Goal: Register for event/course

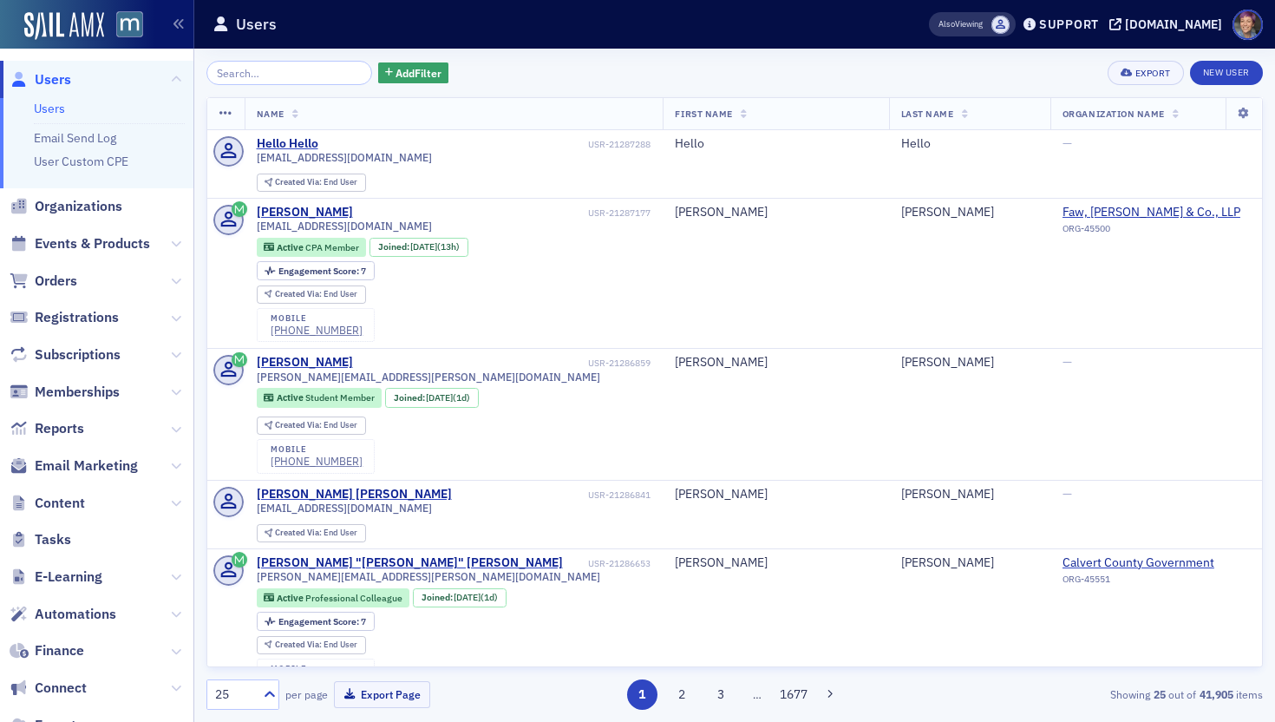
click at [87, 233] on span "Events & Products" at bounding box center [96, 244] width 193 height 37
click at [113, 245] on span "Events & Products" at bounding box center [92, 243] width 115 height 19
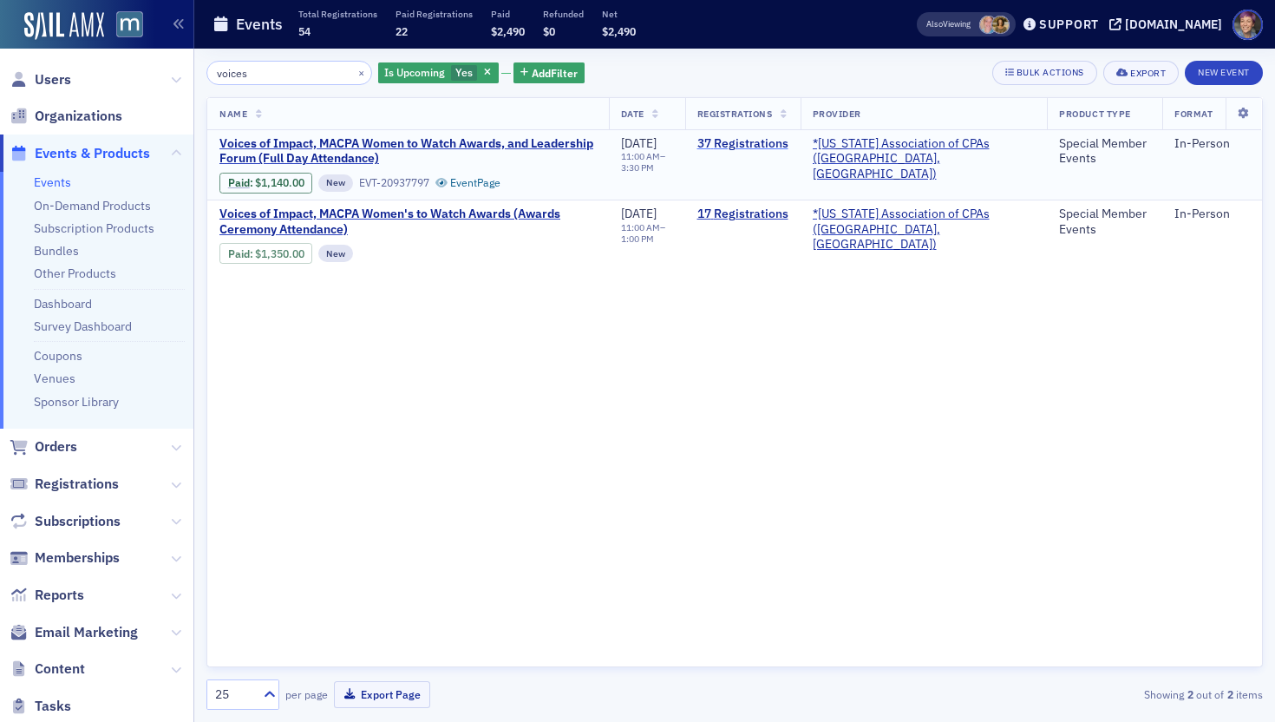
type input "voices"
click at [772, 146] on link "37 Registrations" at bounding box center [742, 144] width 91 height 16
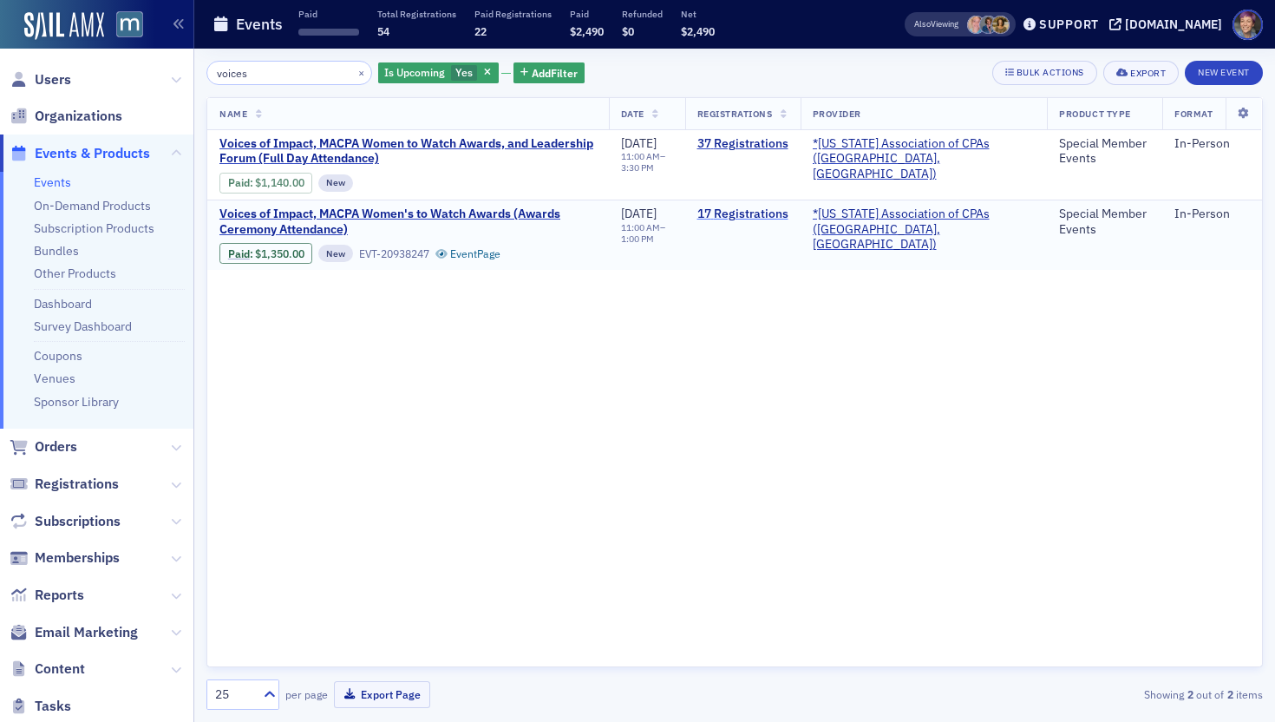
click at [788, 214] on link "17 Registrations" at bounding box center [742, 214] width 91 height 16
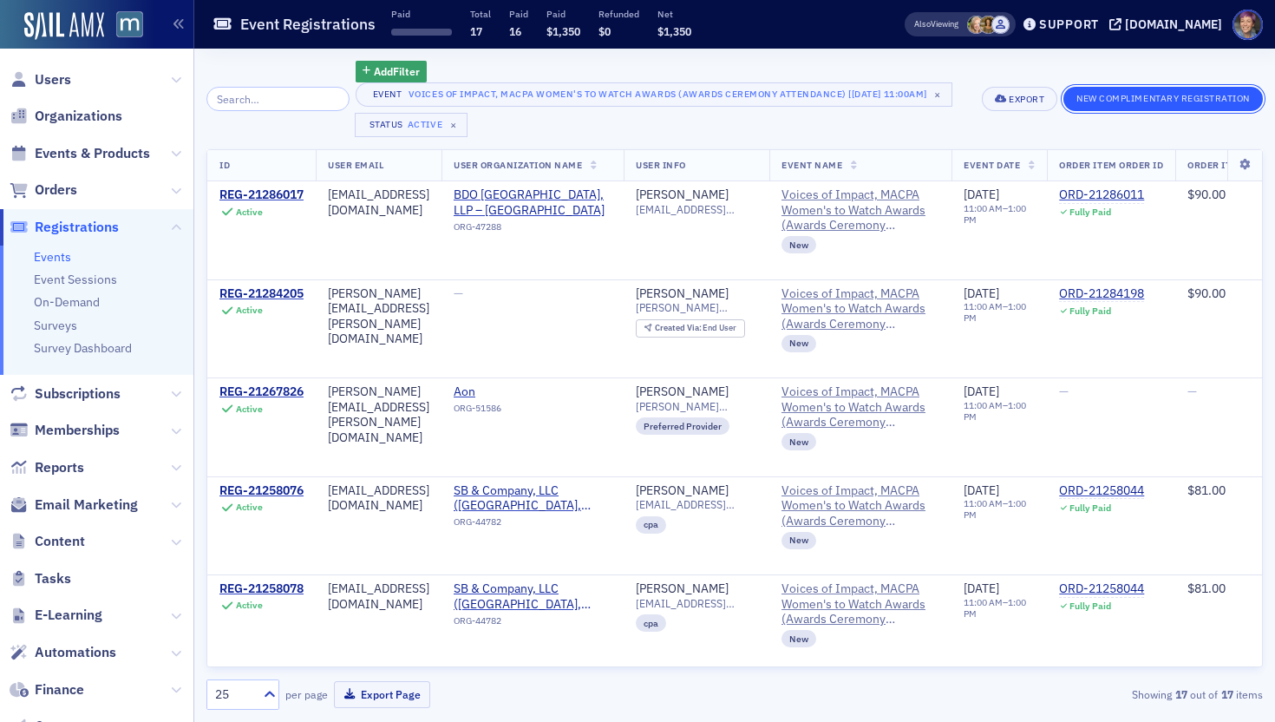
click at [1234, 108] on button "New Complimentary Registration" at bounding box center [1163, 99] width 200 height 24
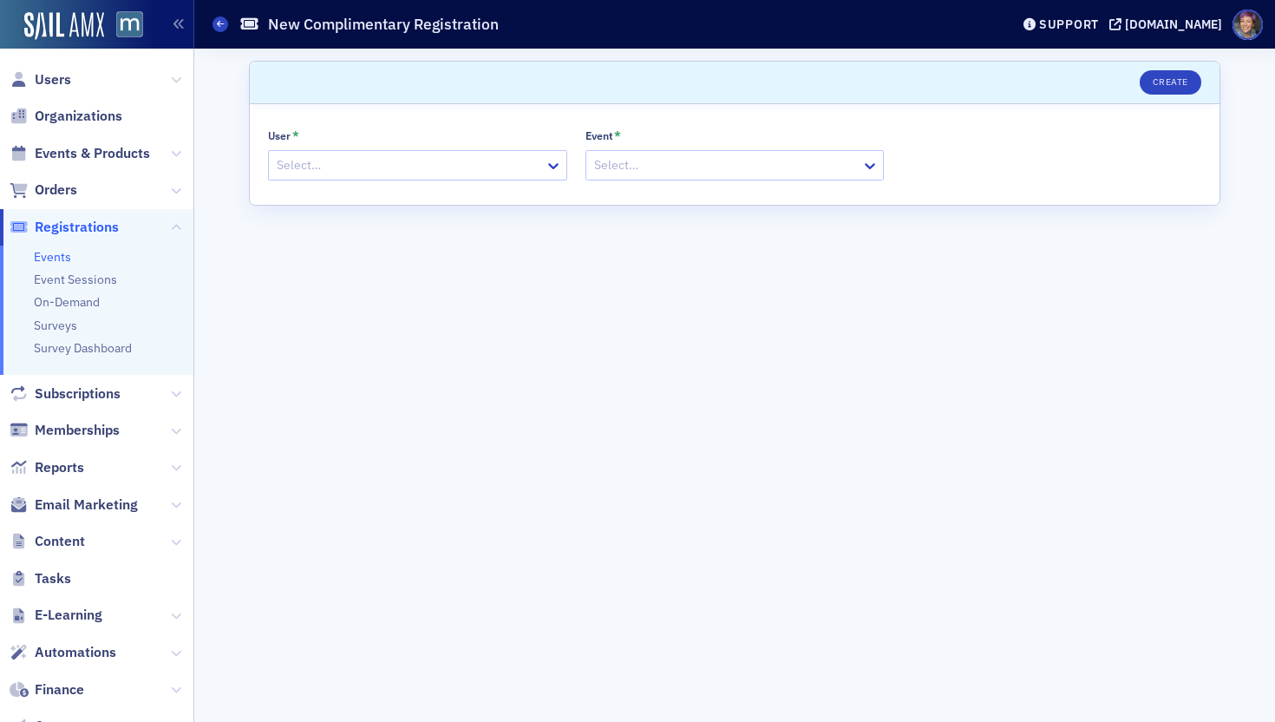
click at [343, 161] on div at bounding box center [409, 165] width 268 height 22
type input "[PERSON_NAME]"
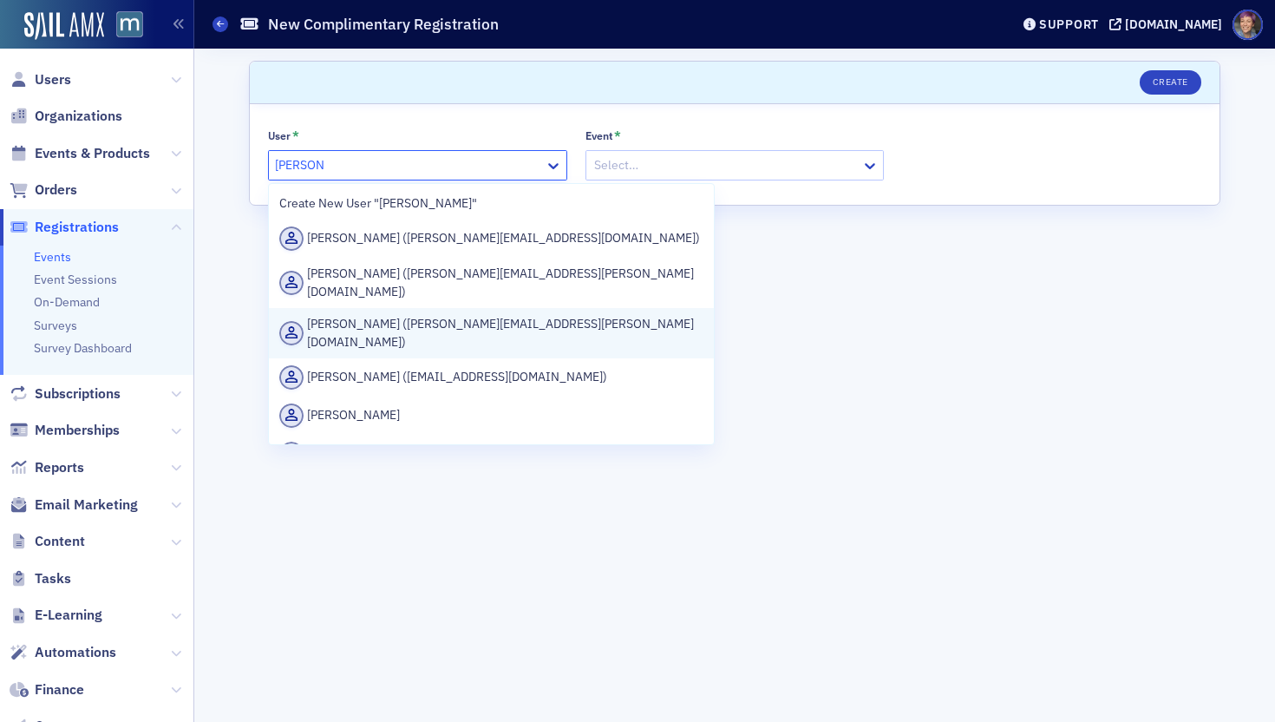
click at [388, 322] on div "[PERSON_NAME] ([PERSON_NAME][EMAIL_ADDRESS][PERSON_NAME][DOMAIN_NAME])" at bounding box center [491, 333] width 424 height 36
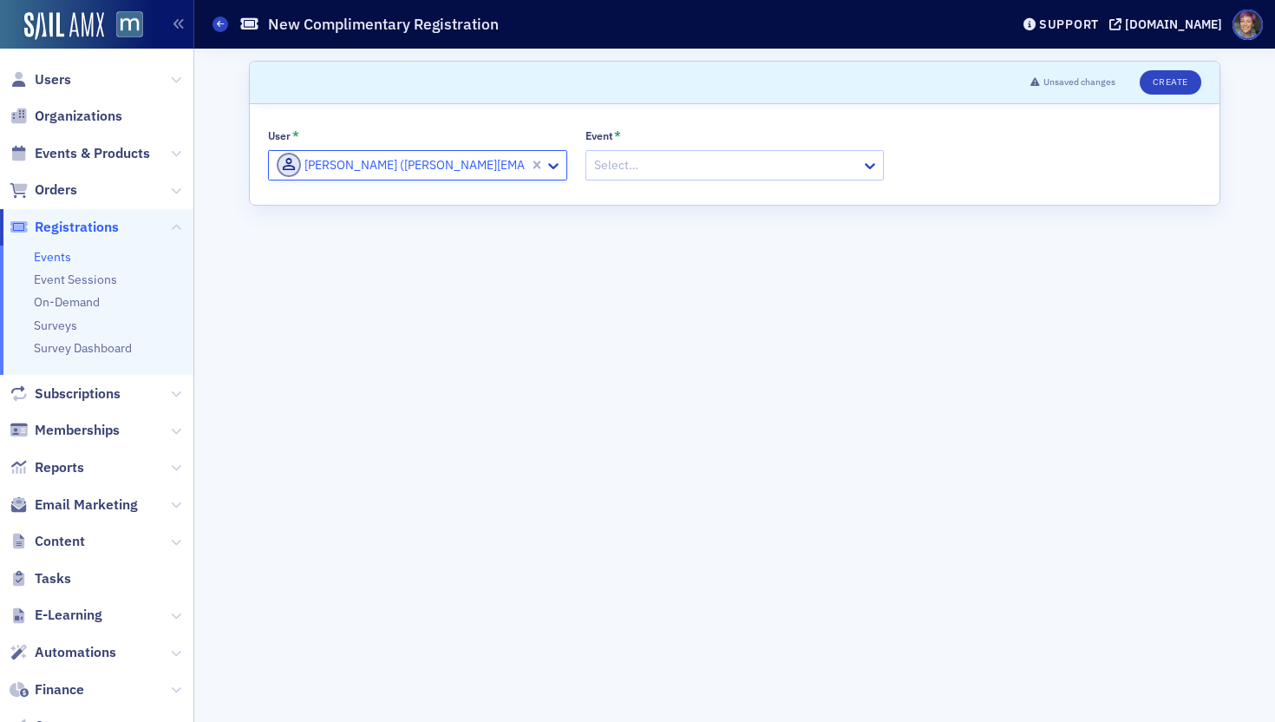
click at [694, 172] on div at bounding box center [726, 165] width 268 height 22
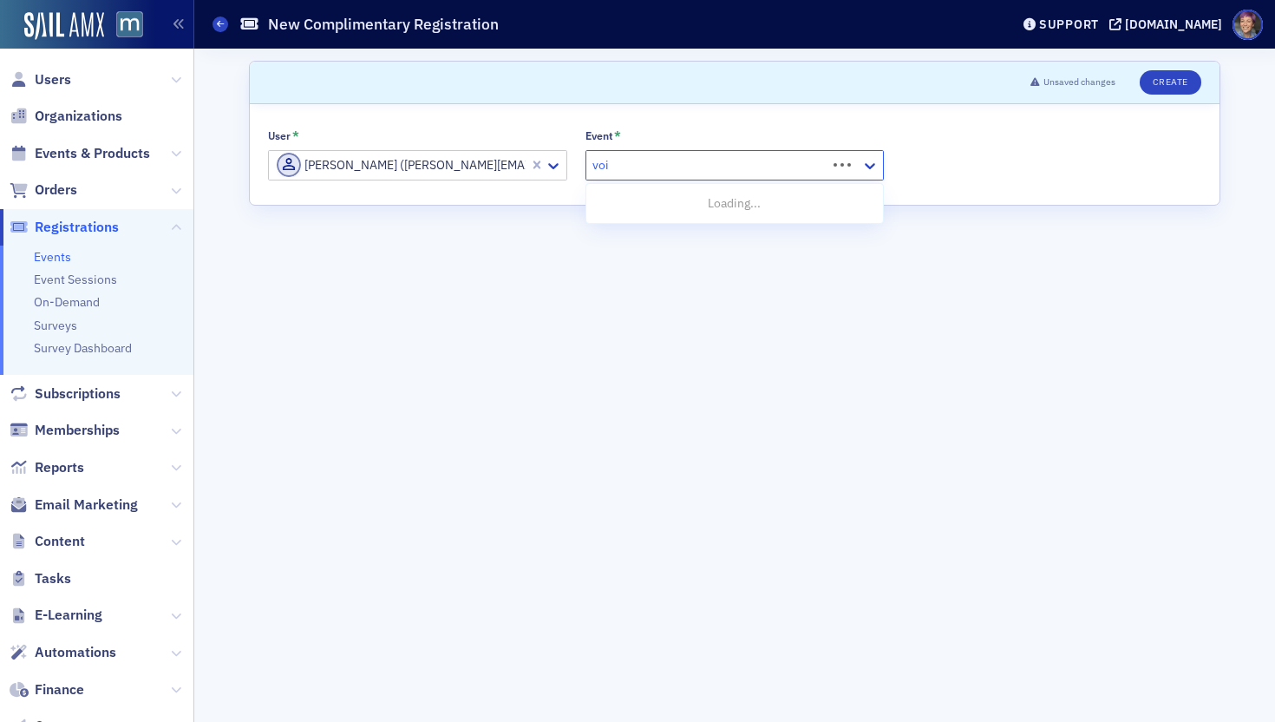
type input "voices"
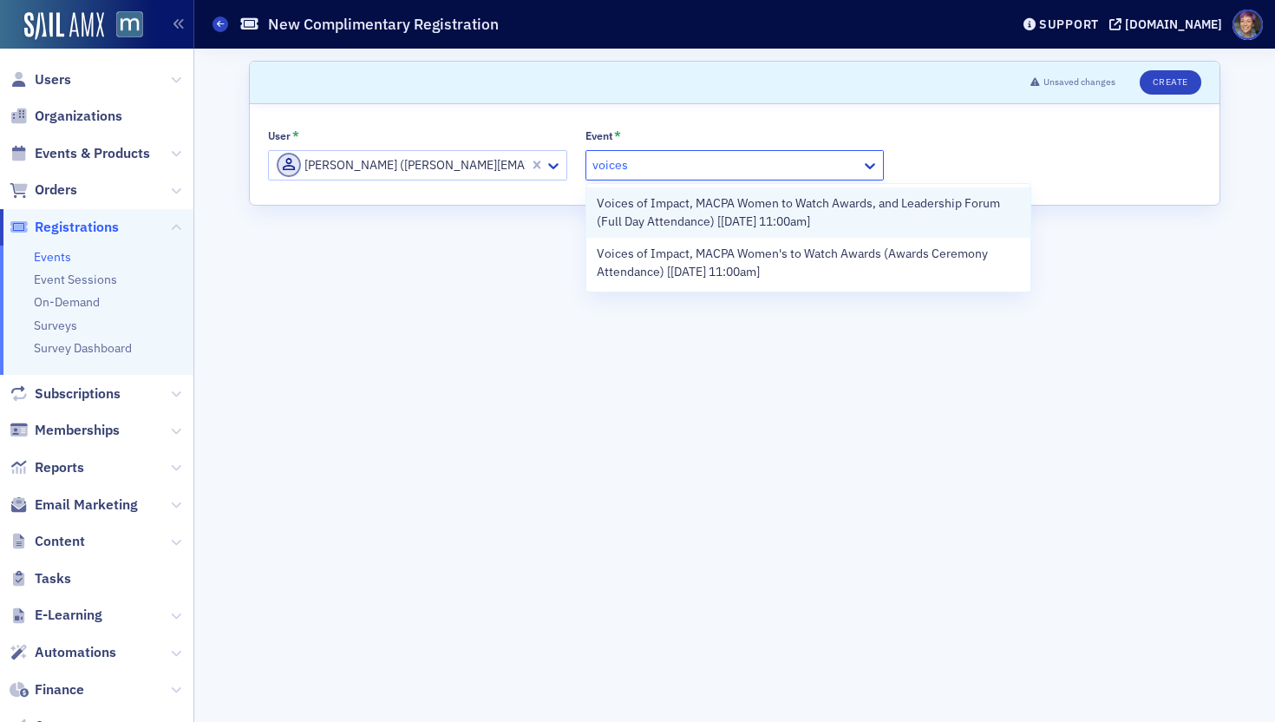
click at [742, 200] on span "Voices of Impact, MACPA Women to Watch Awards, and Leadership Forum (Full Day A…" at bounding box center [809, 212] width 424 height 36
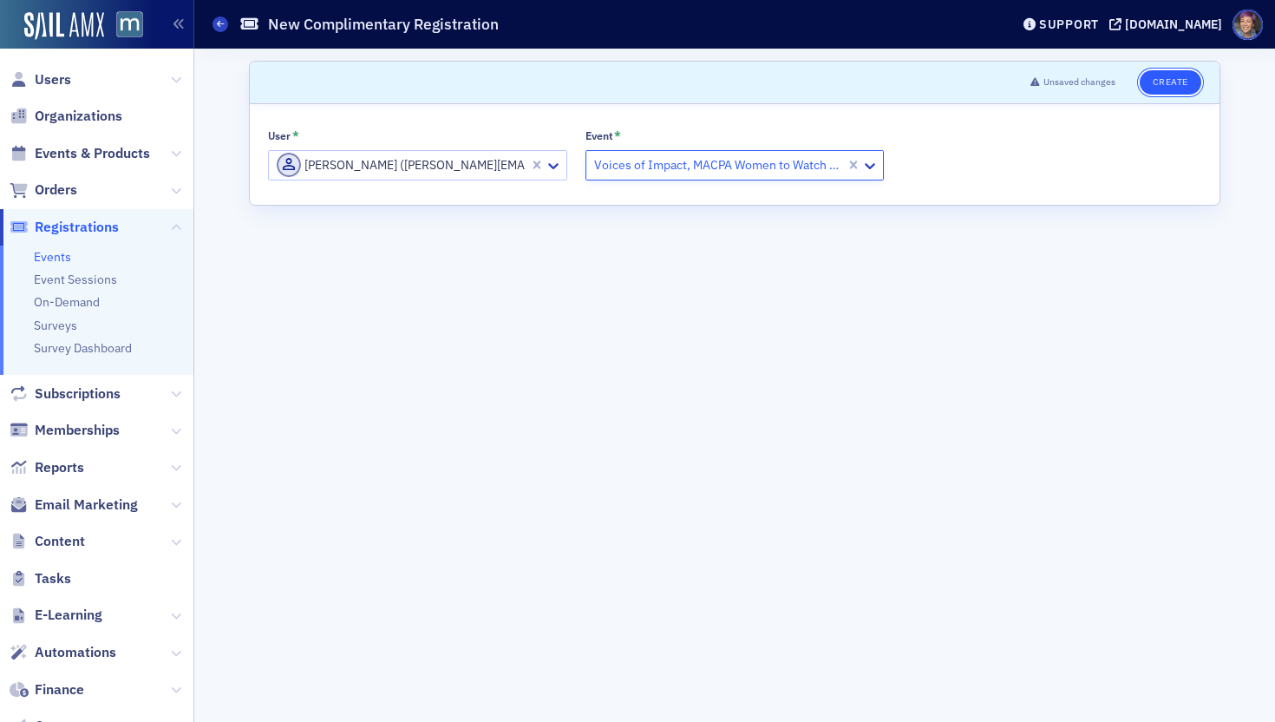
click at [1167, 83] on button "Create" at bounding box center [1171, 82] width 62 height 24
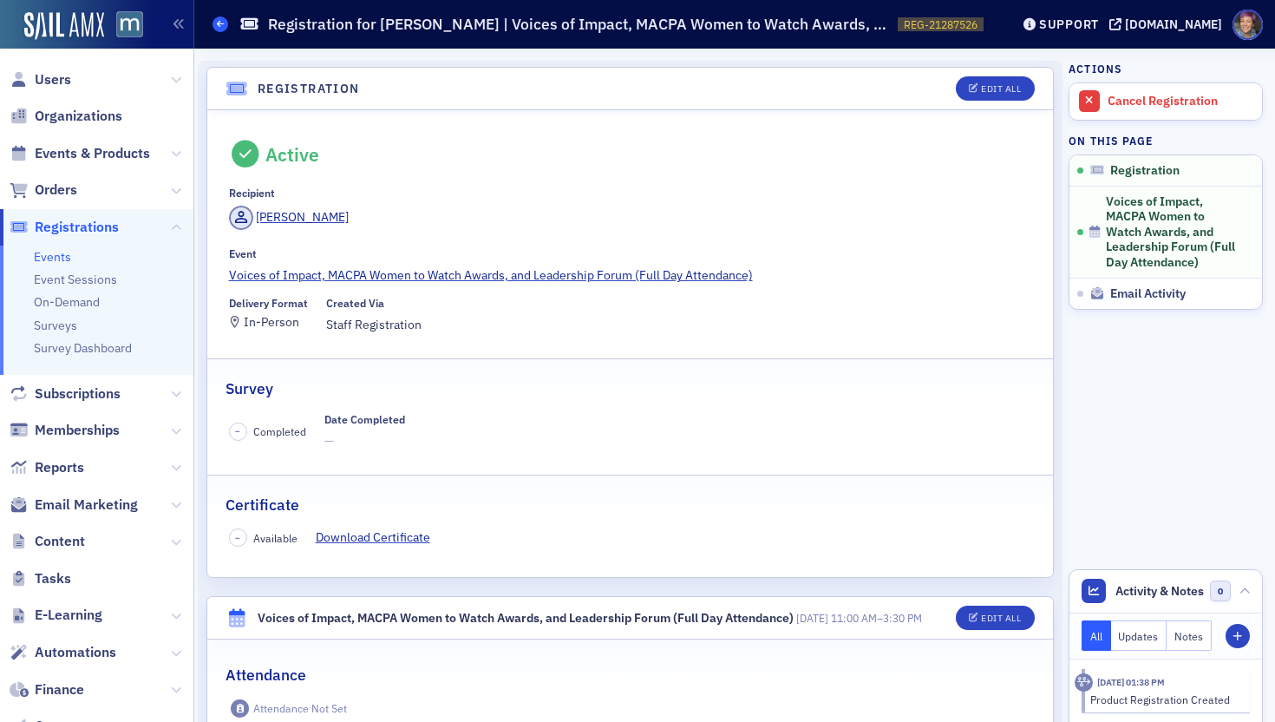
click at [223, 22] on icon at bounding box center [220, 24] width 7 height 8
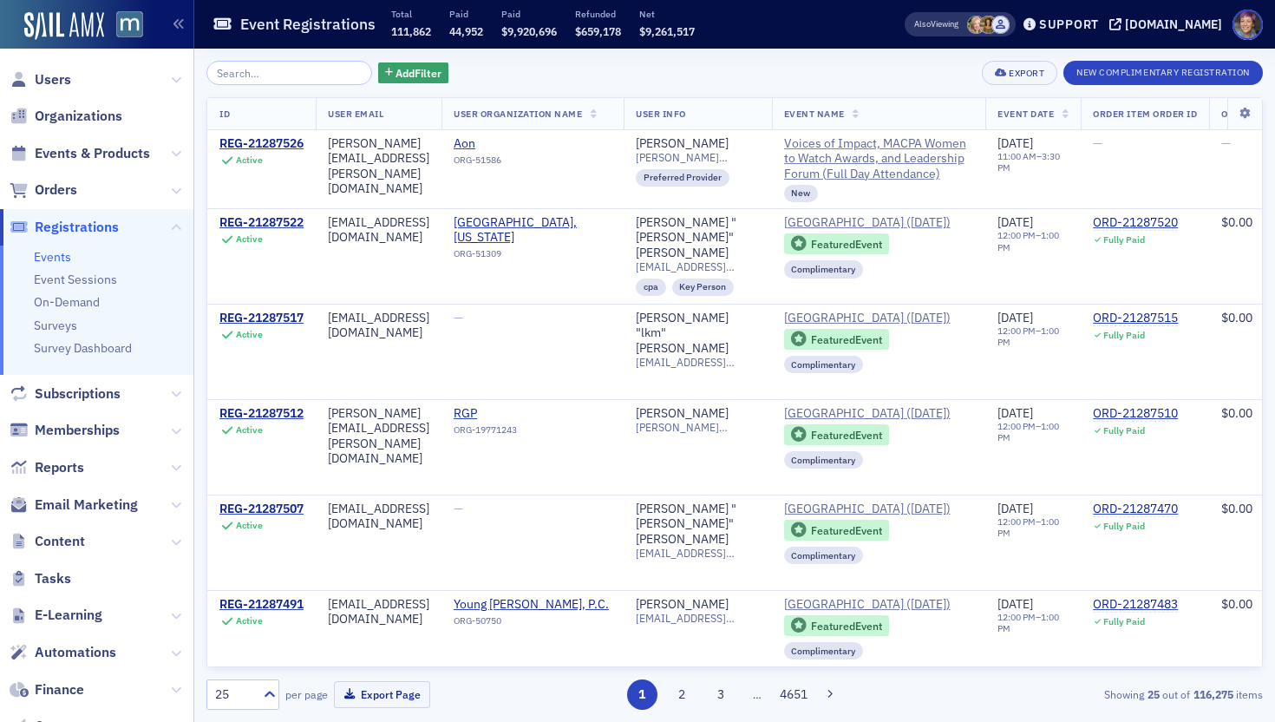
click at [64, 262] on link "Events" at bounding box center [52, 257] width 37 height 16
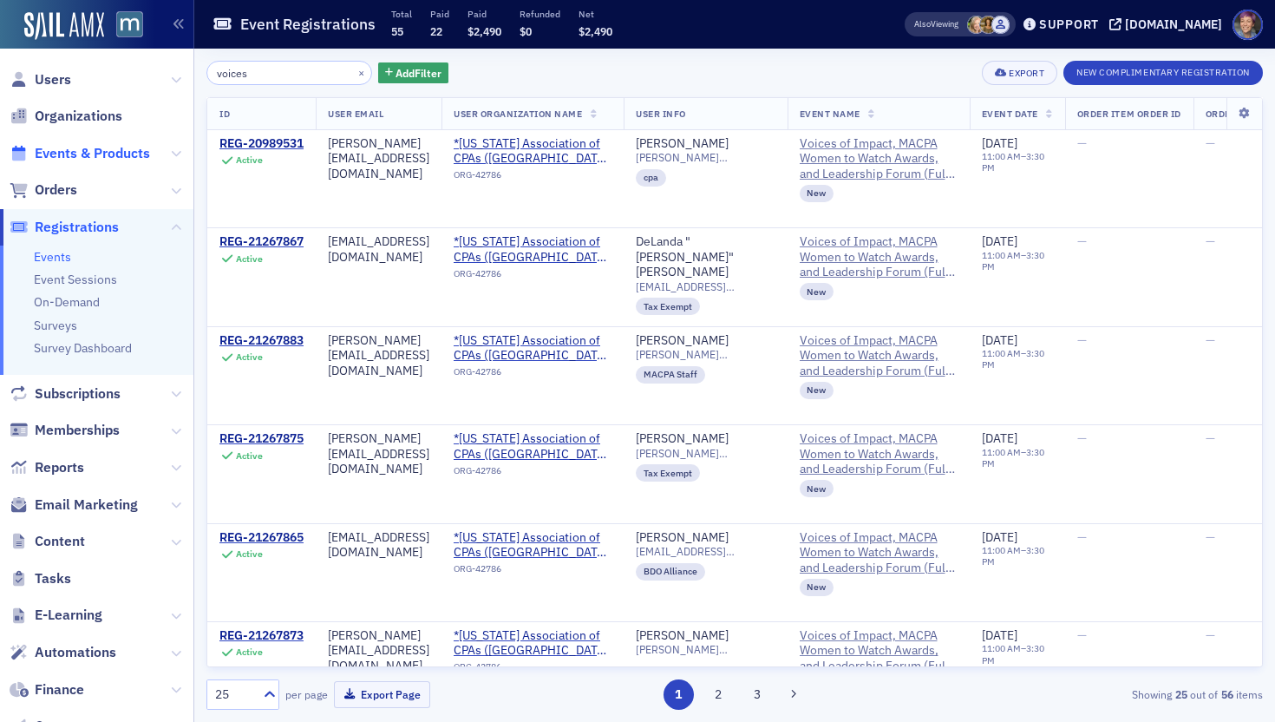
type input "voices"
click at [128, 149] on span "Events & Products" at bounding box center [92, 153] width 115 height 19
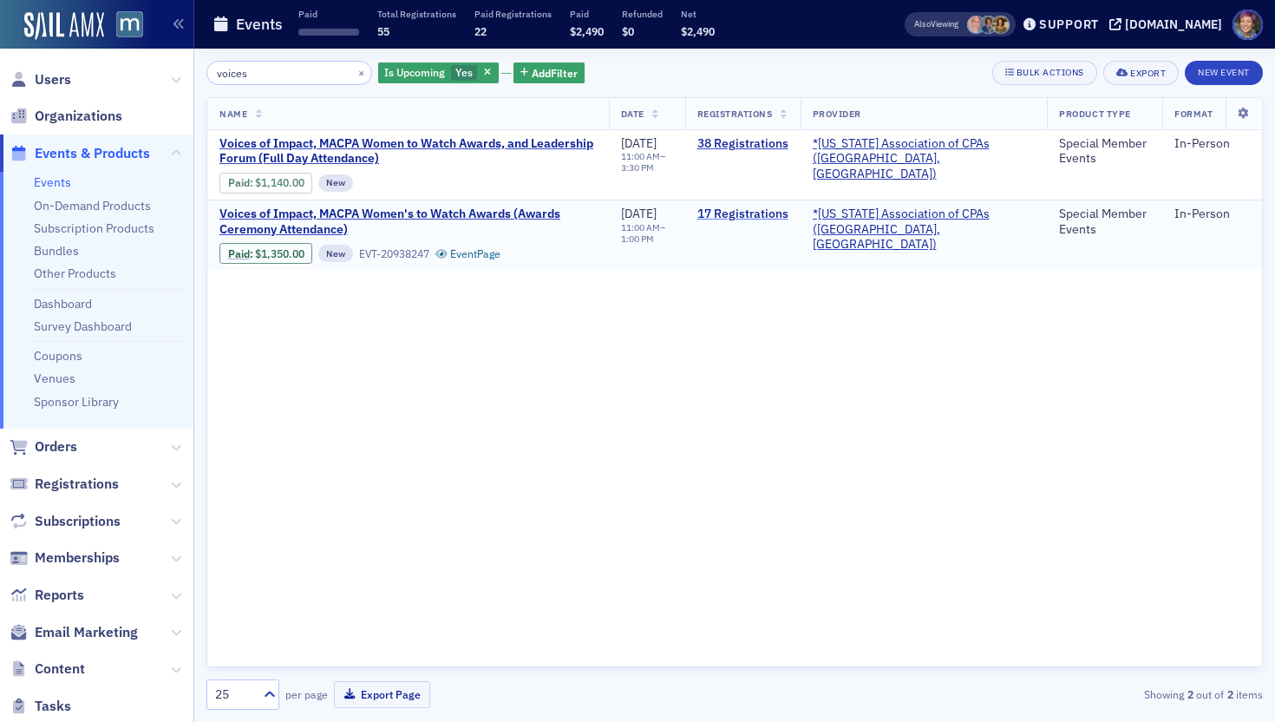
click at [788, 216] on link "17 Registrations" at bounding box center [742, 214] width 91 height 16
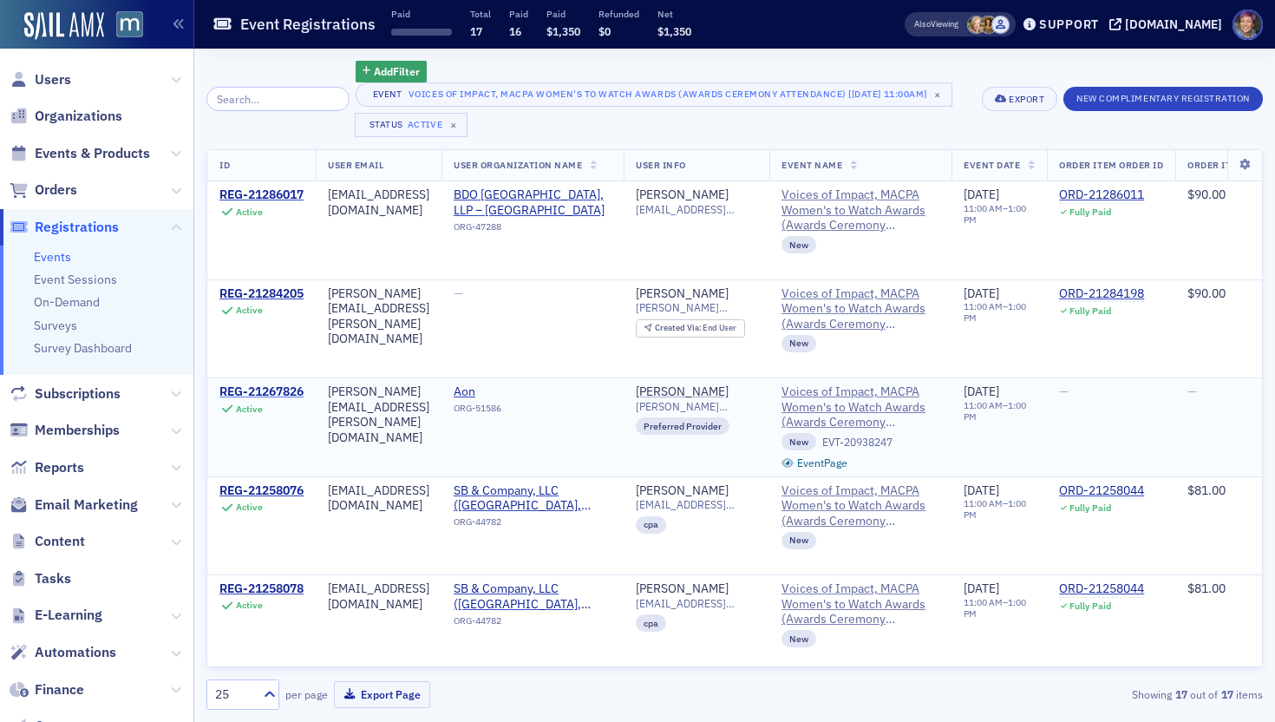
click at [266, 389] on div "REG-21267826" at bounding box center [261, 392] width 84 height 16
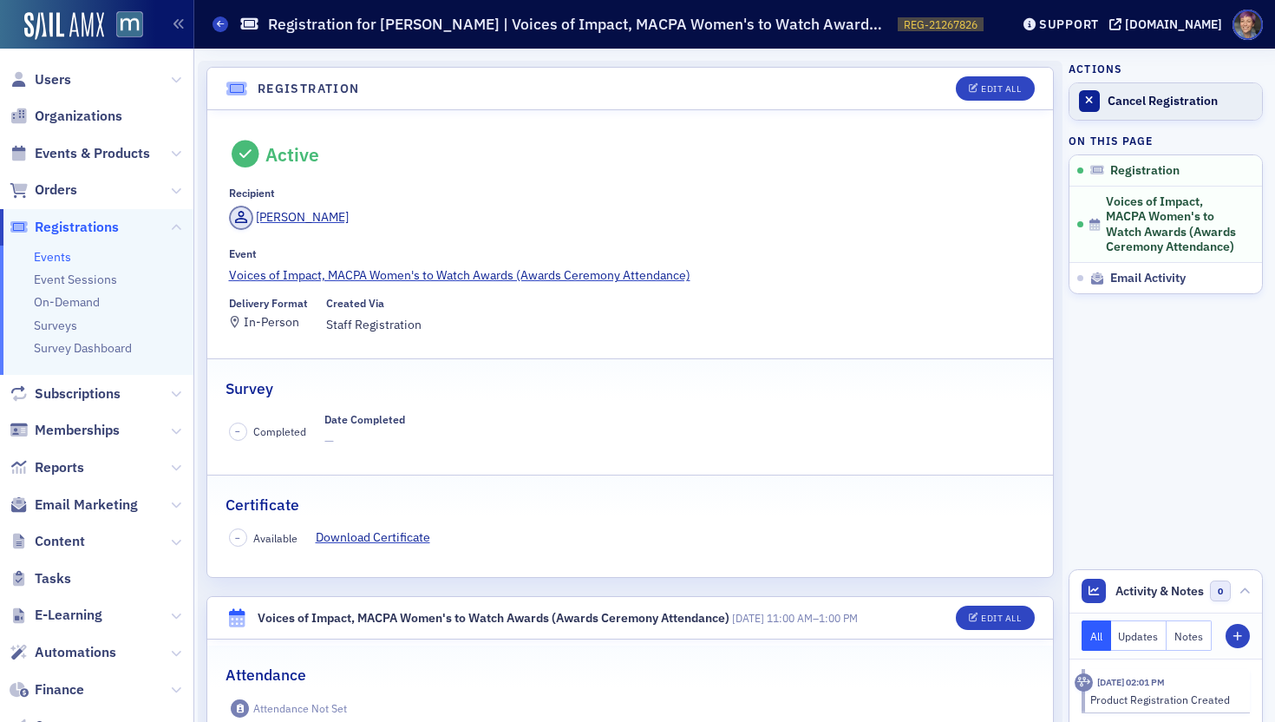
click at [1110, 104] on div "Cancel Registration" at bounding box center [1181, 102] width 146 height 16
click at [217, 25] on icon at bounding box center [220, 24] width 7 height 8
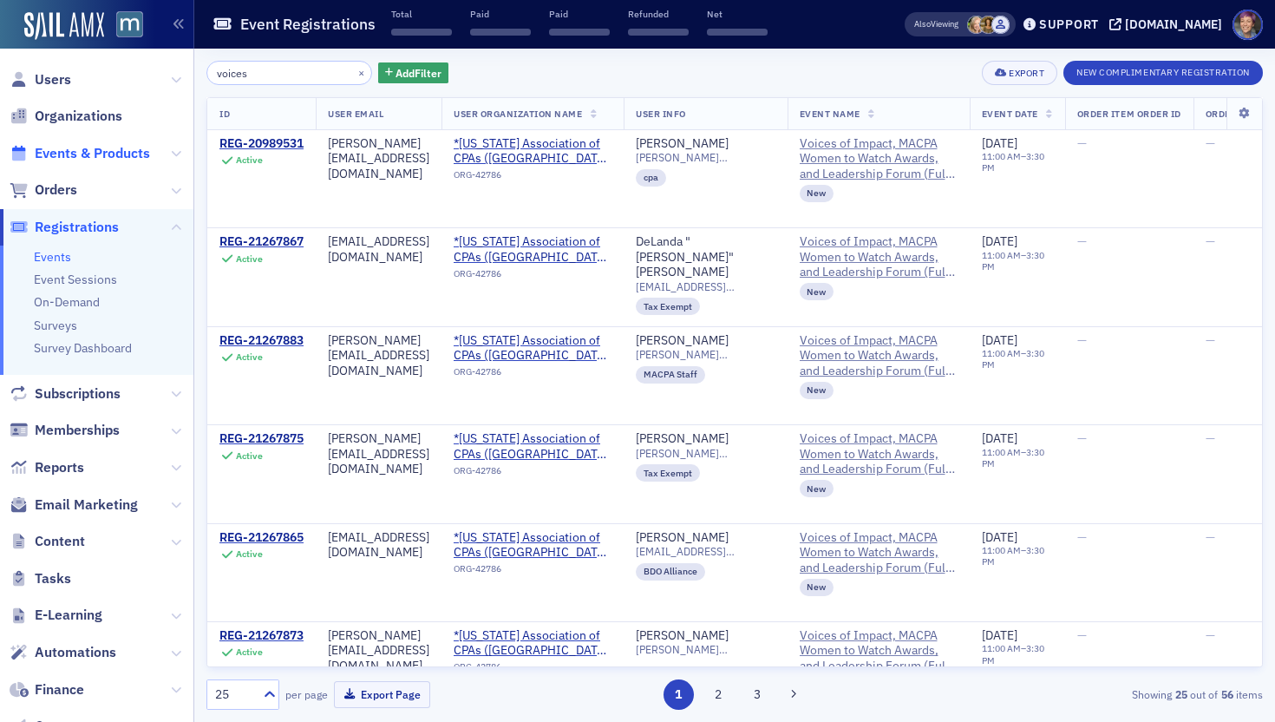
click at [123, 153] on span "Events & Products" at bounding box center [92, 153] width 115 height 19
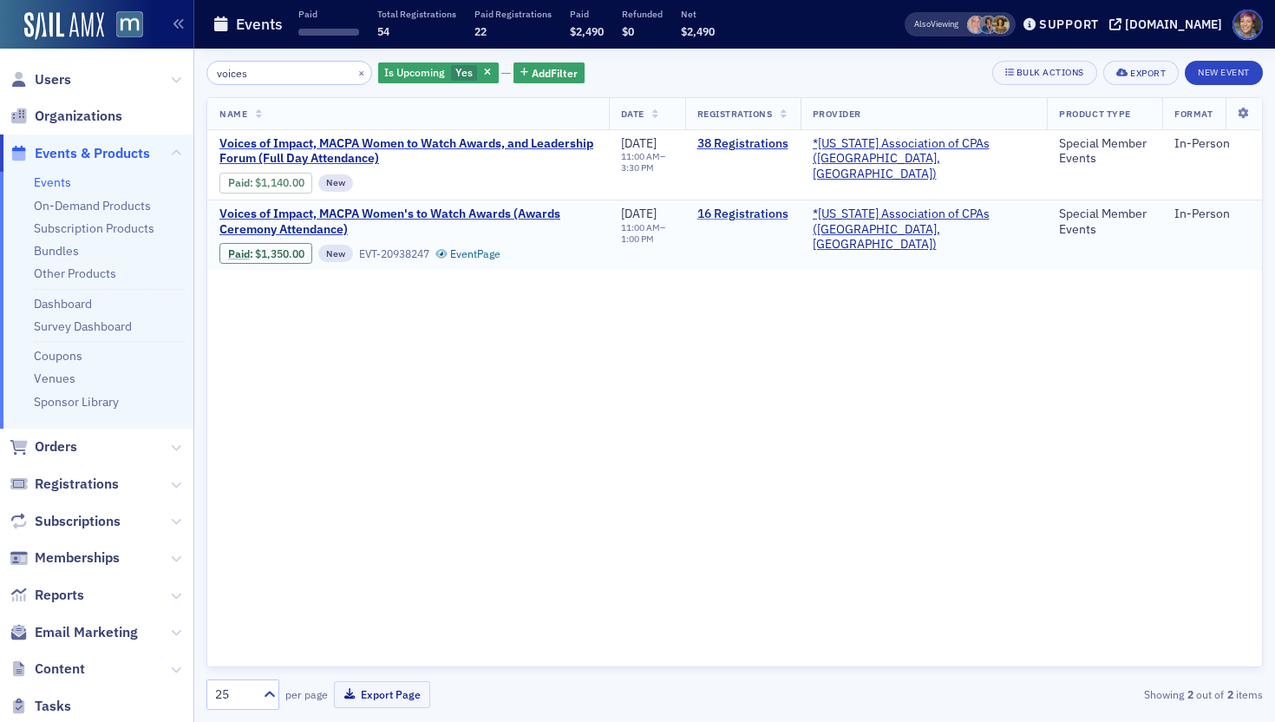
click at [788, 213] on link "16 Registrations" at bounding box center [742, 214] width 91 height 16
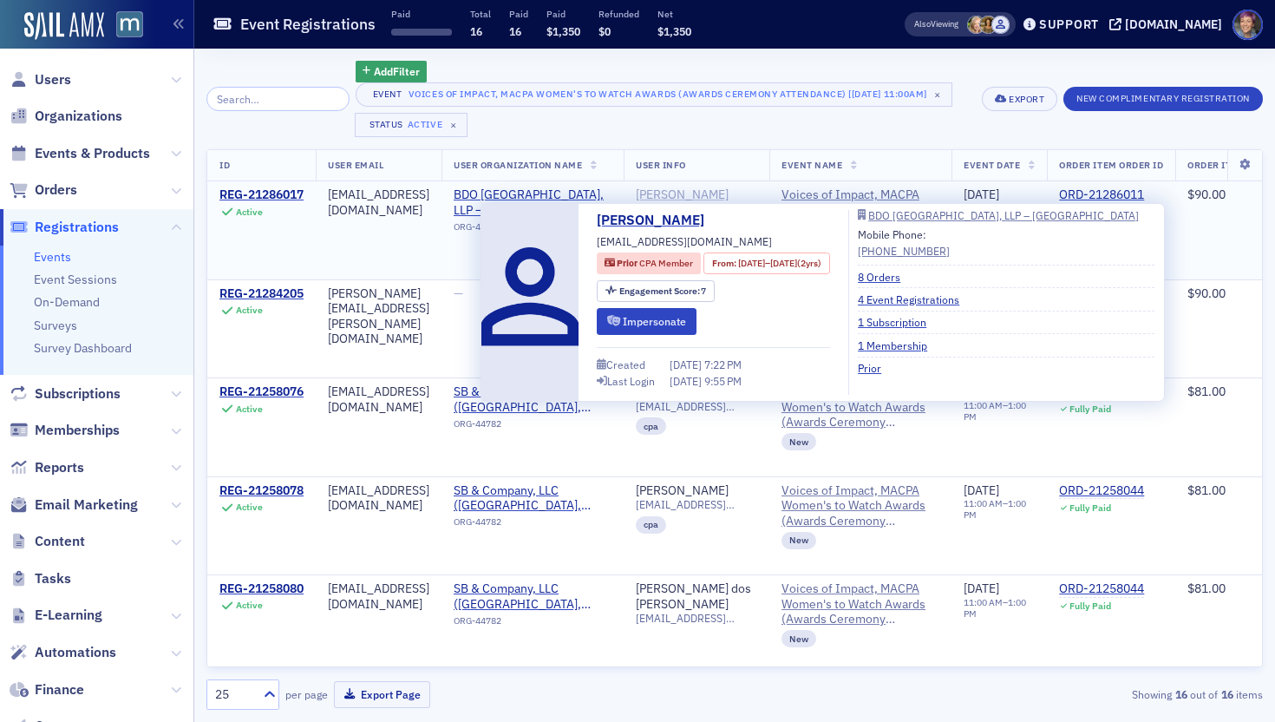
drag, startPoint x: 819, startPoint y: 198, endPoint x: 723, endPoint y: 197, distance: 96.3
click at [723, 197] on div "[PERSON_NAME]" at bounding box center [696, 195] width 121 height 16
copy div "[PERSON_NAME]"
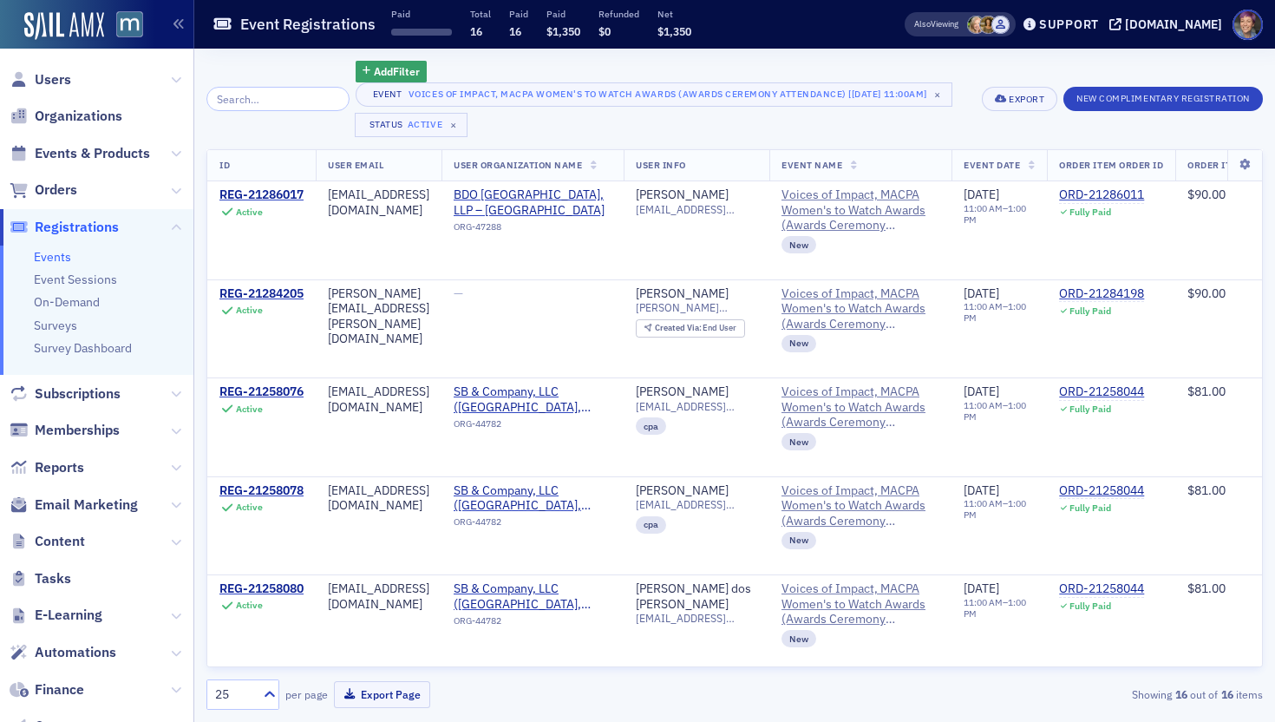
click at [827, 122] on div "Event Voices of Impact, MACPA Women's to Watch Awards (Awards Ceremony Attendan…" at bounding box center [663, 109] width 614 height 55
